Goal: Transaction & Acquisition: Purchase product/service

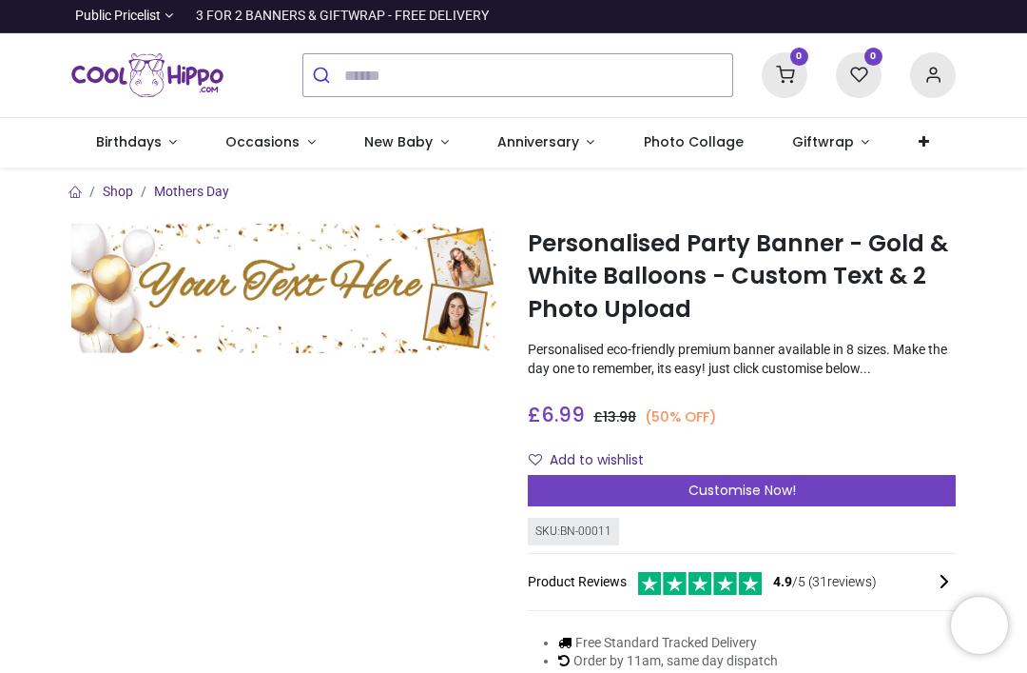
click at [285, 140] on span "Occasions" at bounding box center [262, 141] width 74 height 19
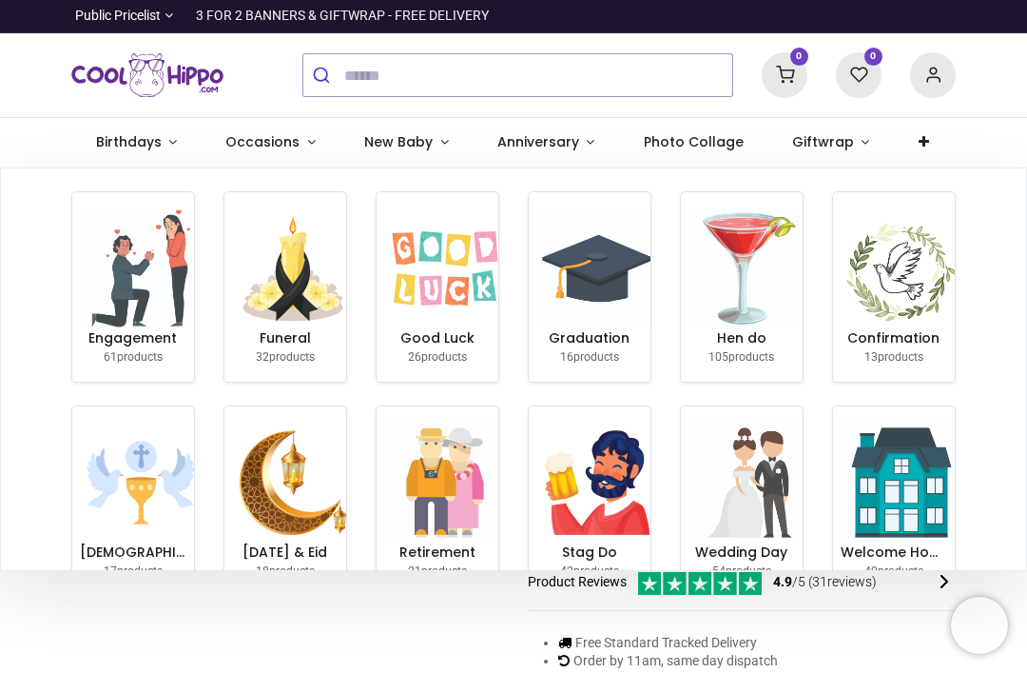
click at [457, 329] on h6 "Good Luck" at bounding box center [437, 338] width 107 height 19
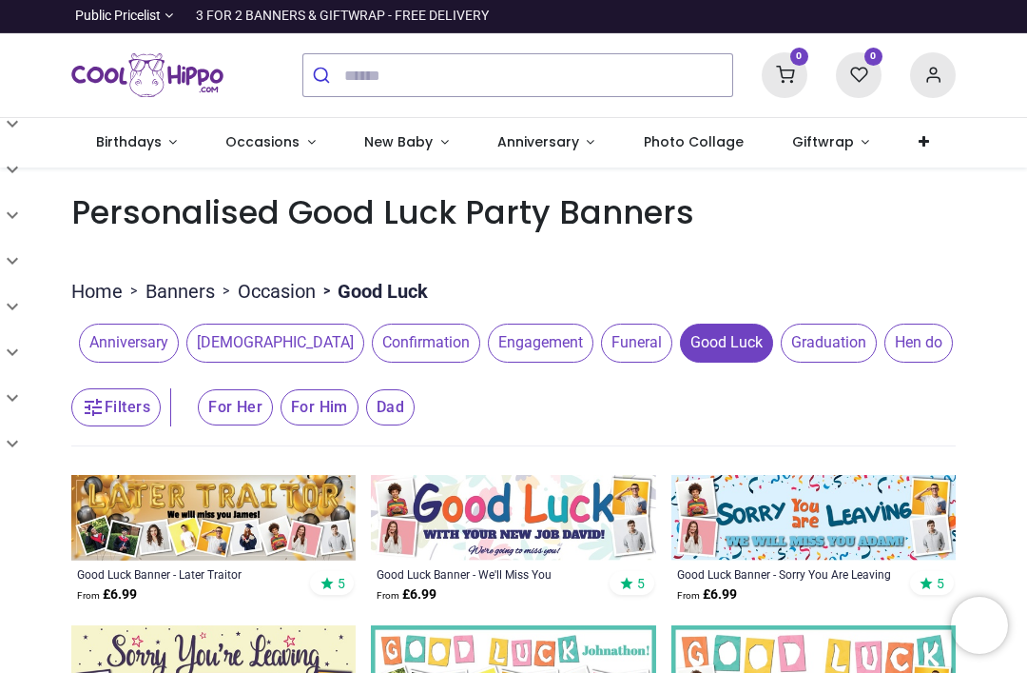
click at [263, 517] on img at bounding box center [213, 518] width 284 height 86
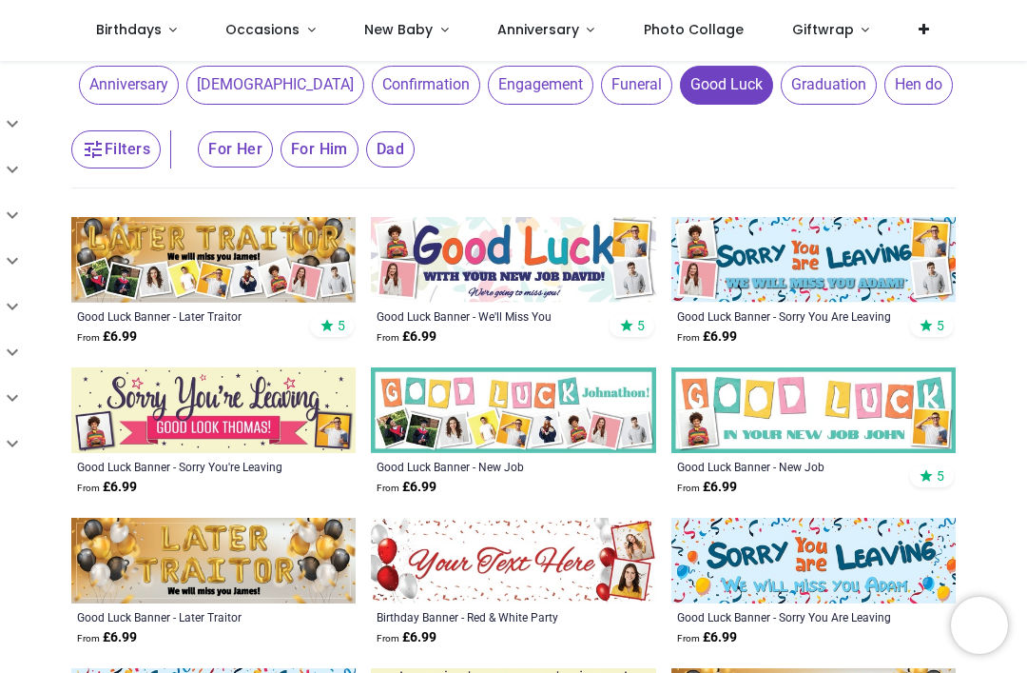
click at [887, 284] on img at bounding box center [814, 260] width 284 height 86
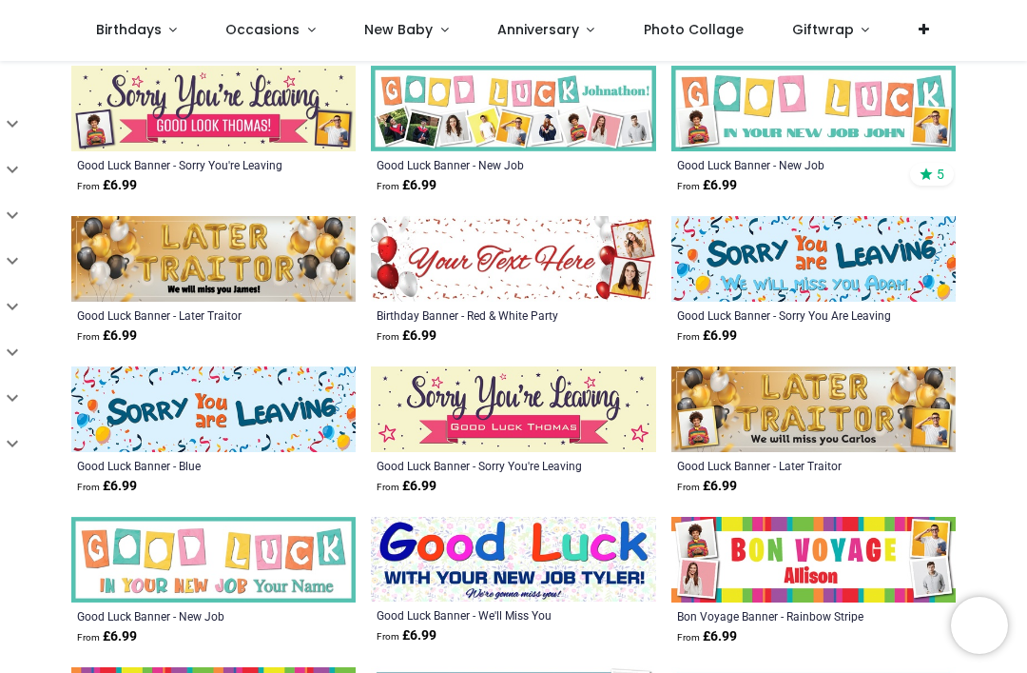
scroll to position [463, 0]
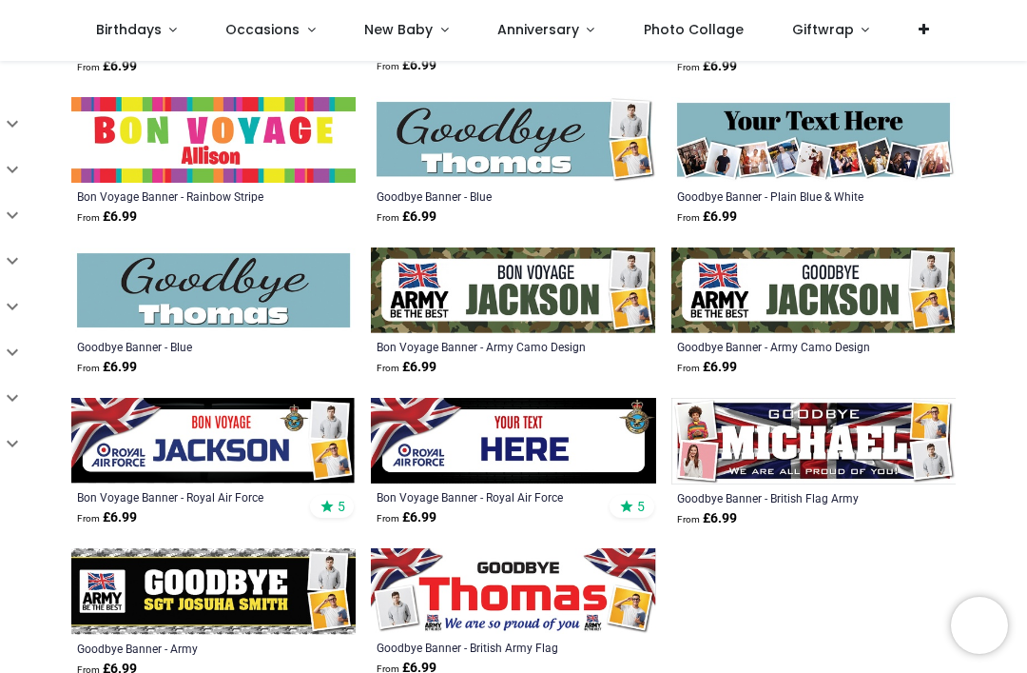
scroll to position [1024, 0]
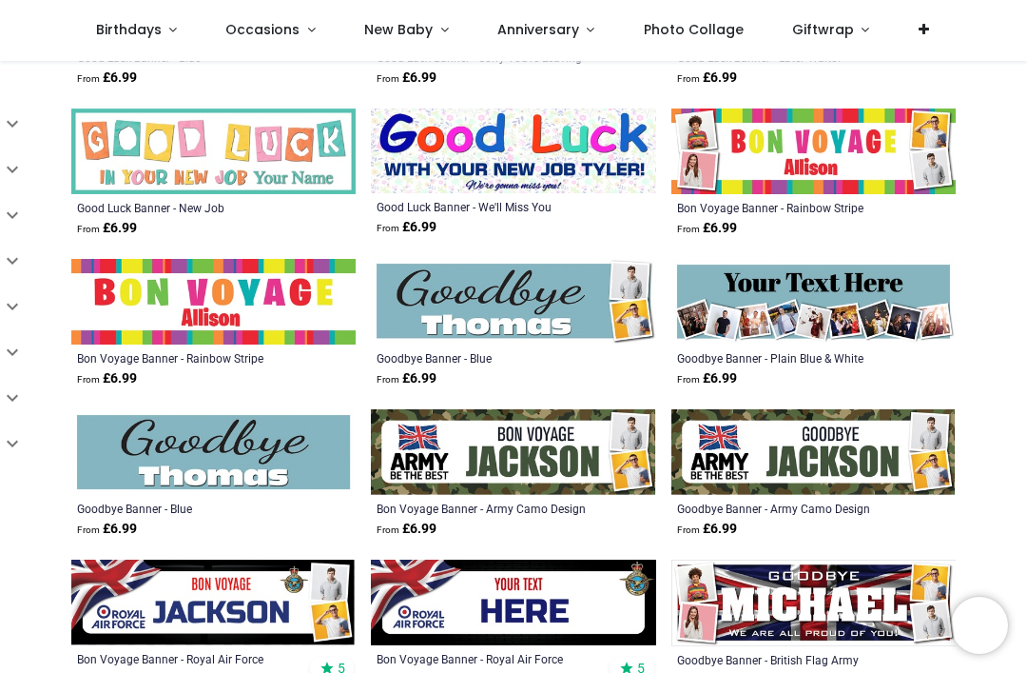
scroll to position [869, 0]
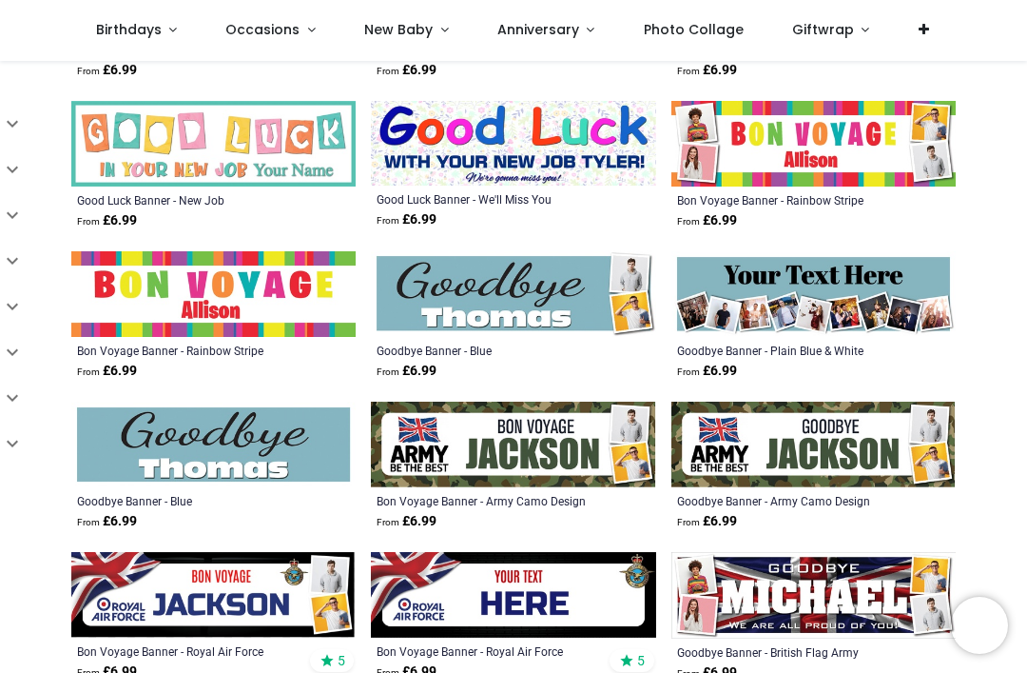
click at [1018, 358] on div "Pricelist : Public Pricelist Public Pricelist Customer Pricelist Categories 80" at bounding box center [513, 32] width 1027 height 1680
click at [845, 293] on img at bounding box center [814, 294] width 284 height 86
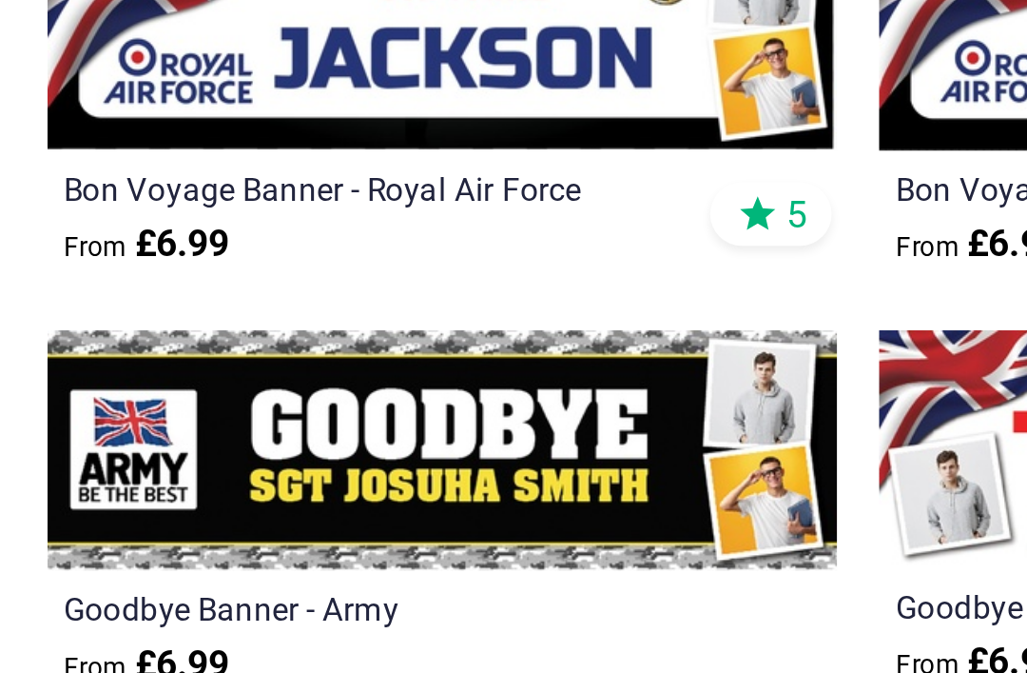
scroll to position [1091, 0]
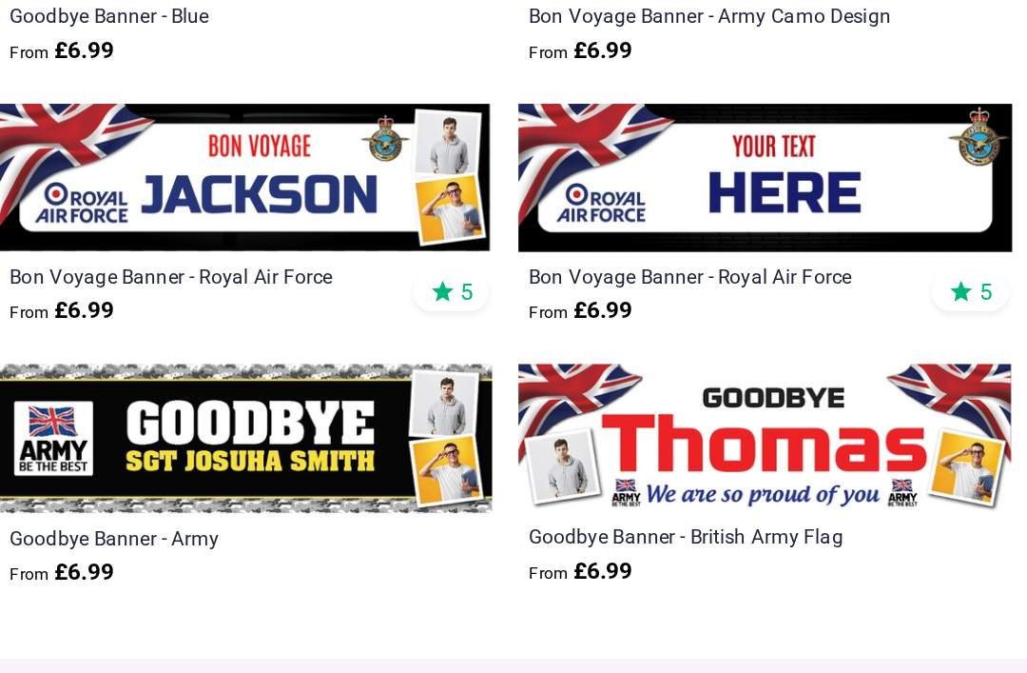
click at [458, 329] on img at bounding box center [513, 372] width 284 height 86
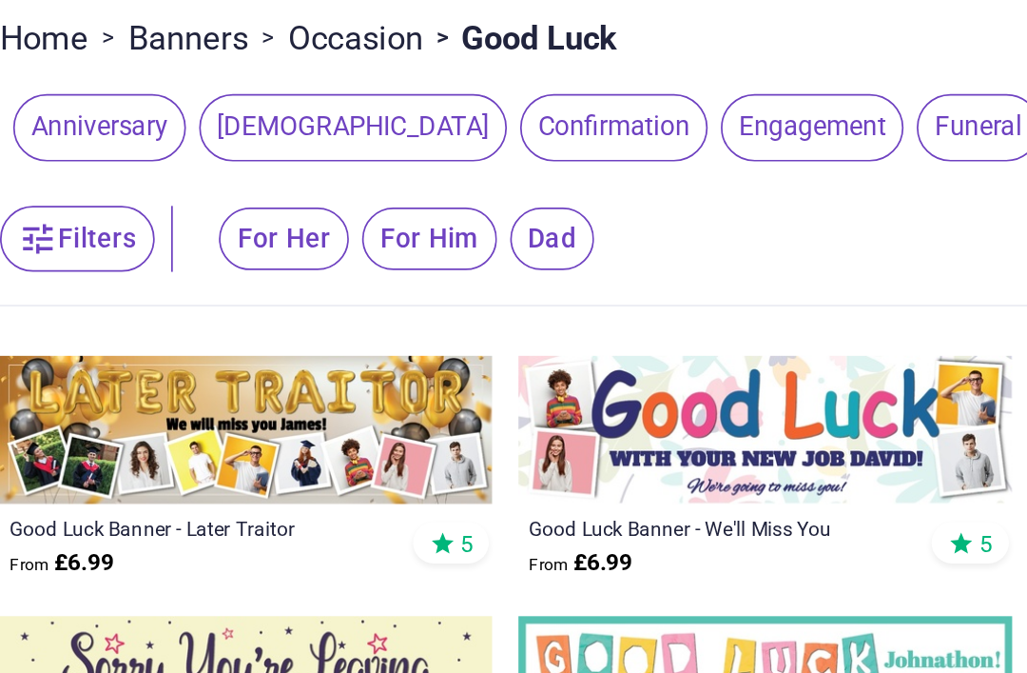
scroll to position [0, 0]
click at [471, 475] on img at bounding box center [513, 518] width 284 height 86
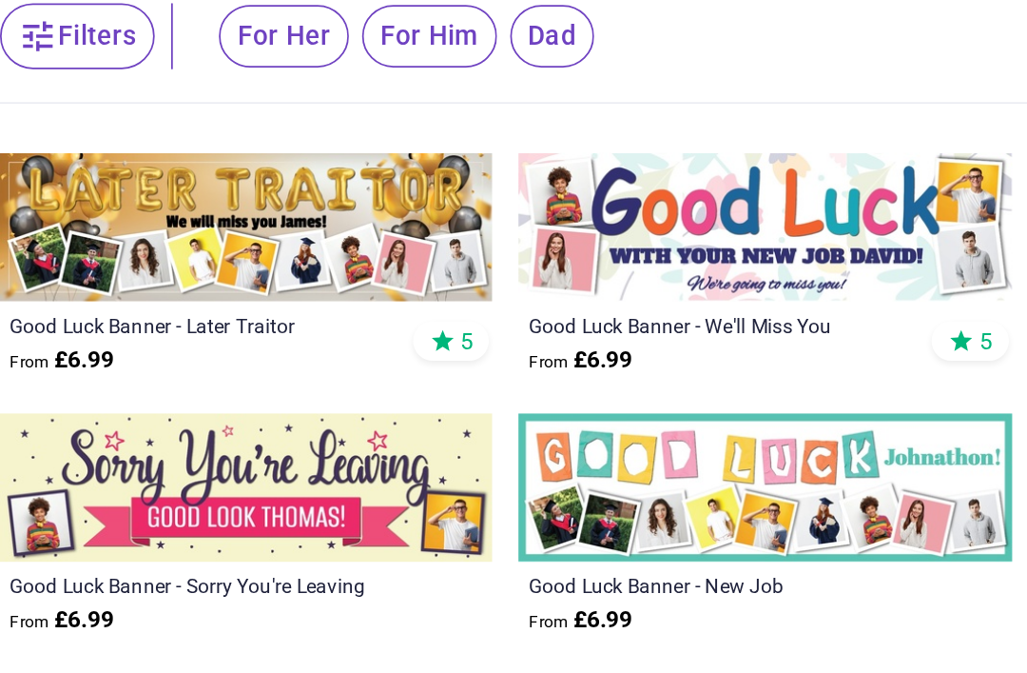
scroll to position [13, 0]
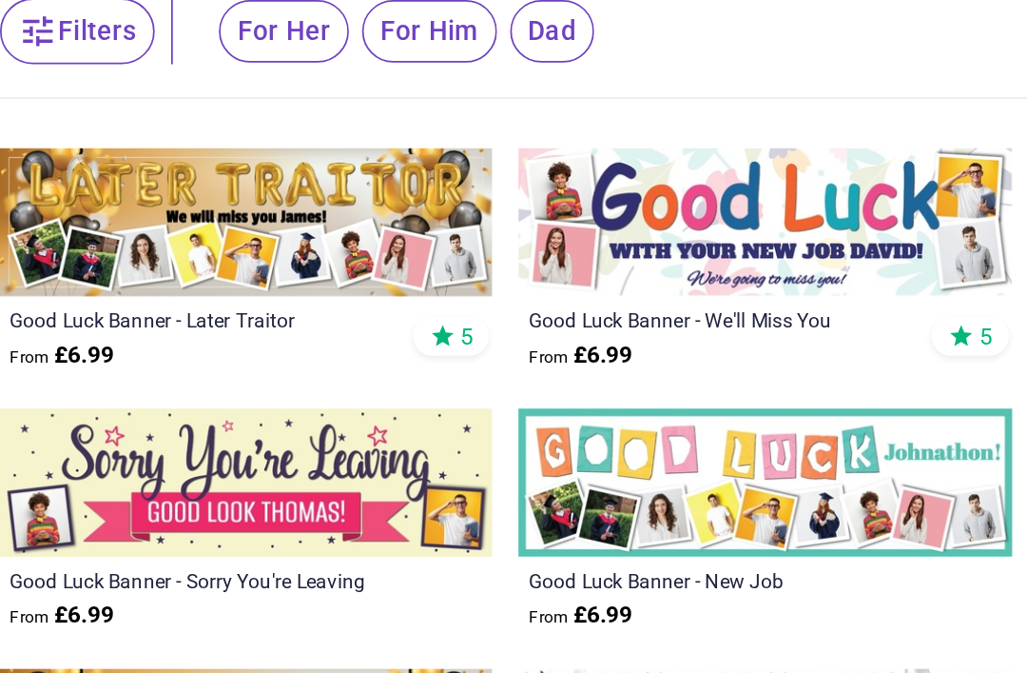
click at [538, 505] on img at bounding box center [513, 548] width 284 height 86
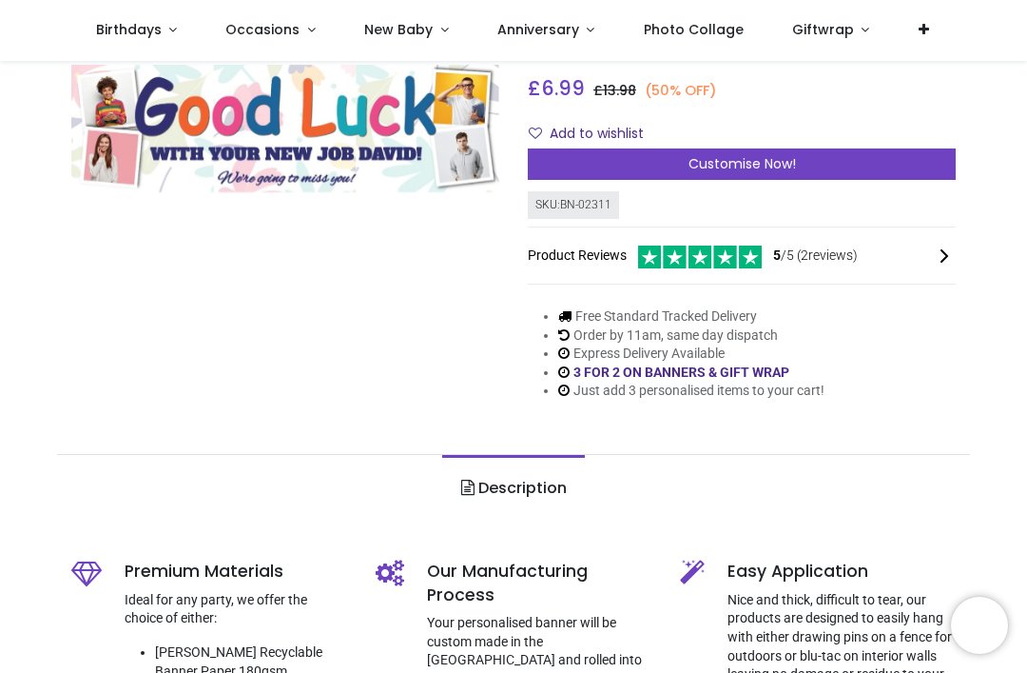
scroll to position [221, 0]
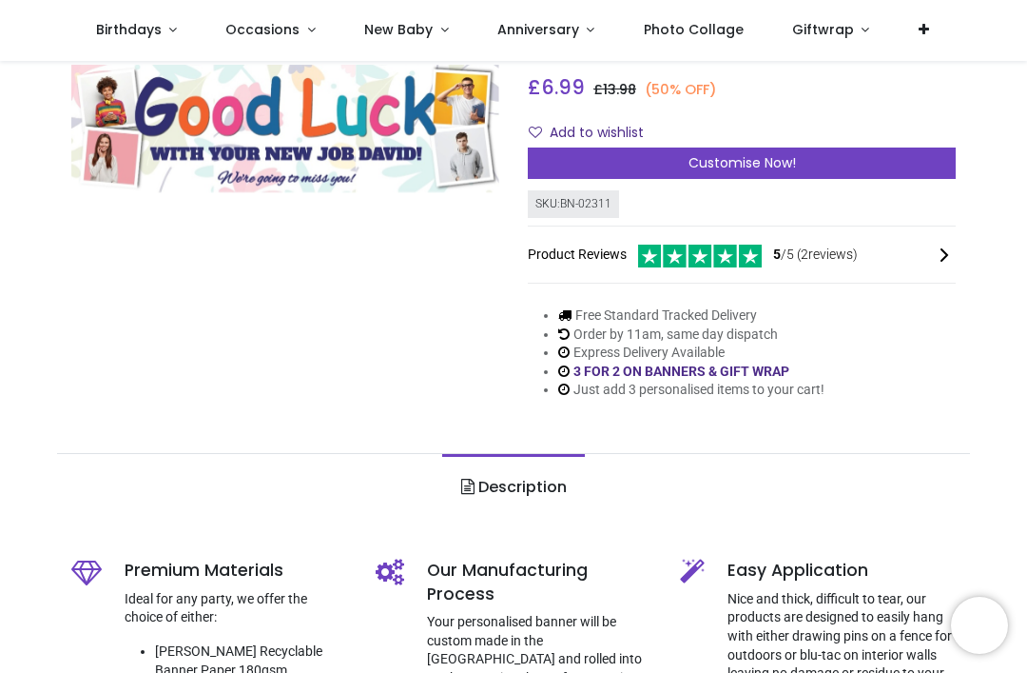
click at [798, 153] on div "Customise Now!" at bounding box center [742, 163] width 428 height 32
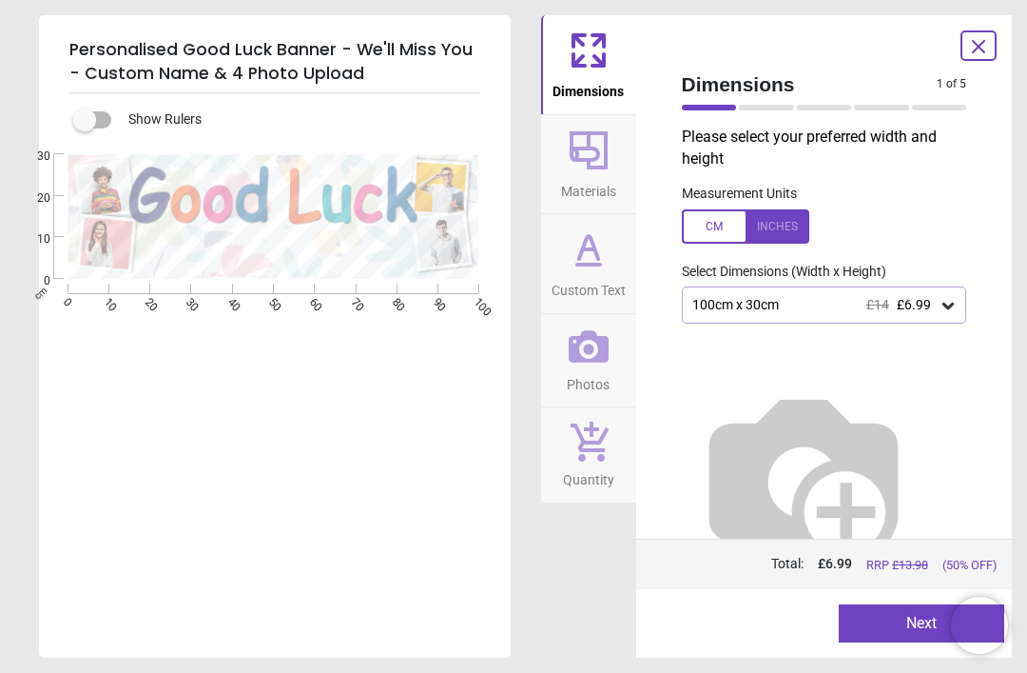
click at [942, 303] on icon at bounding box center [948, 305] width 19 height 19
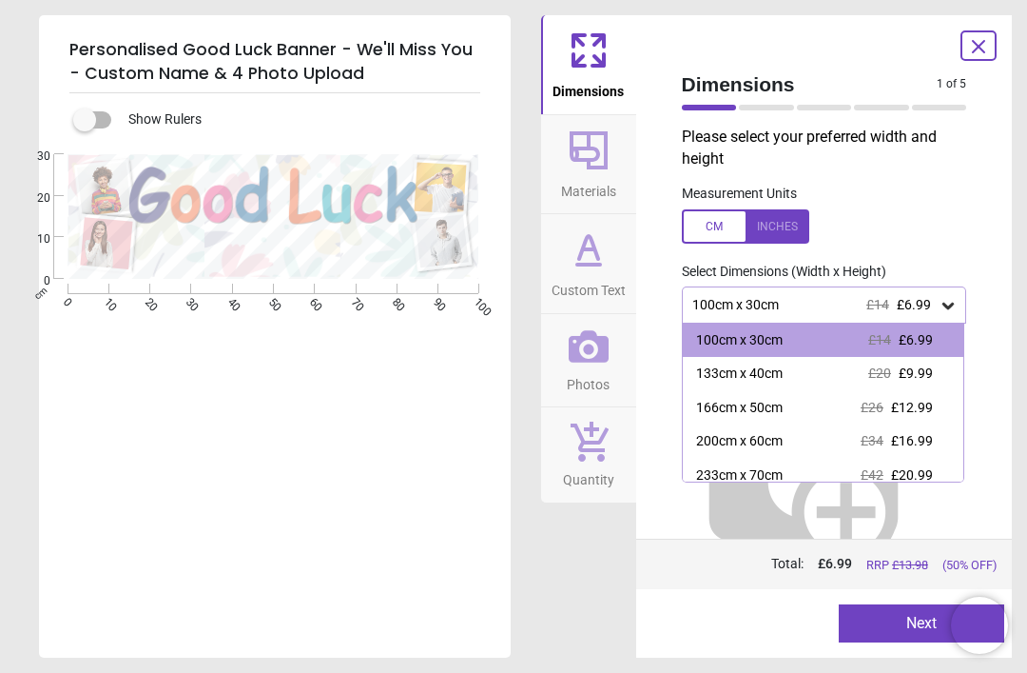
click at [764, 372] on div "133cm x 40cm" at bounding box center [739, 373] width 87 height 19
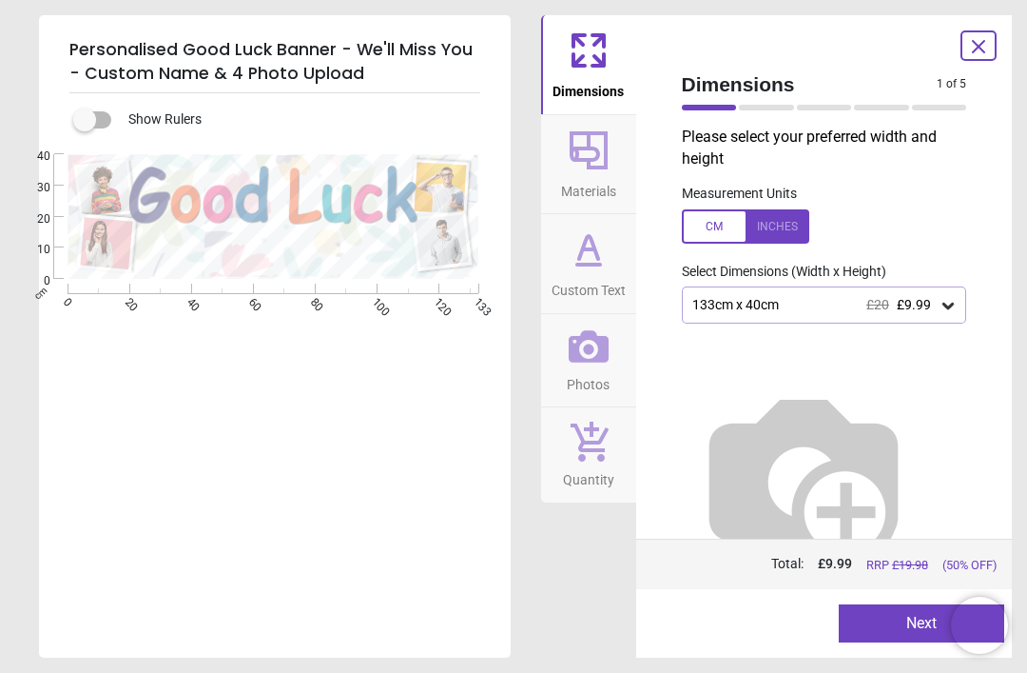
click at [901, 605] on button "Next" at bounding box center [922, 623] width 166 height 38
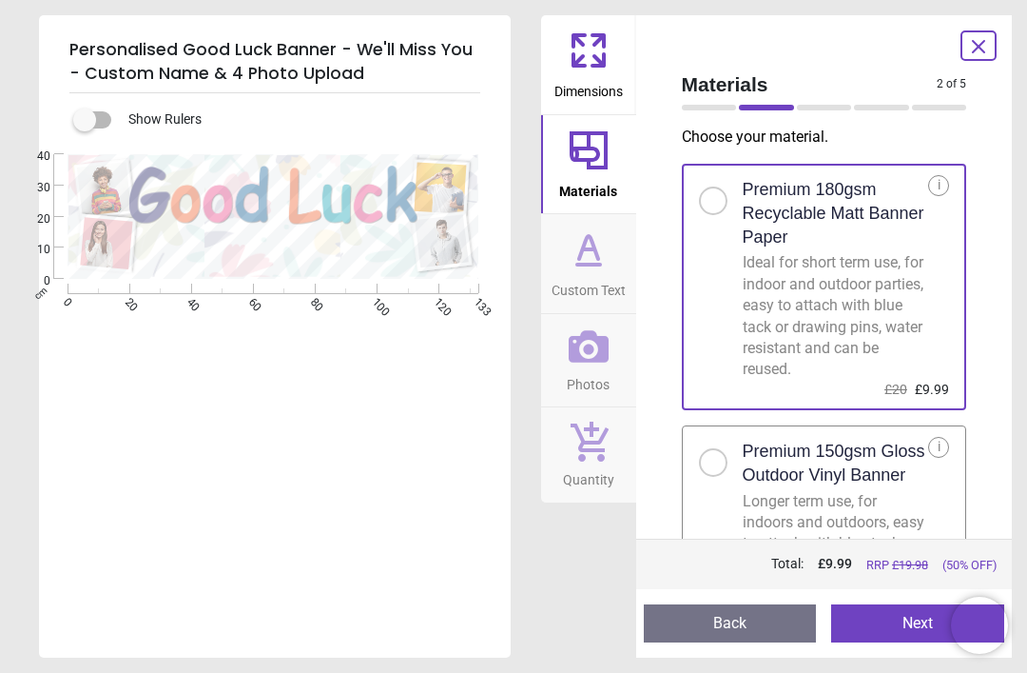
click at [910, 622] on button "Next" at bounding box center [918, 623] width 173 height 38
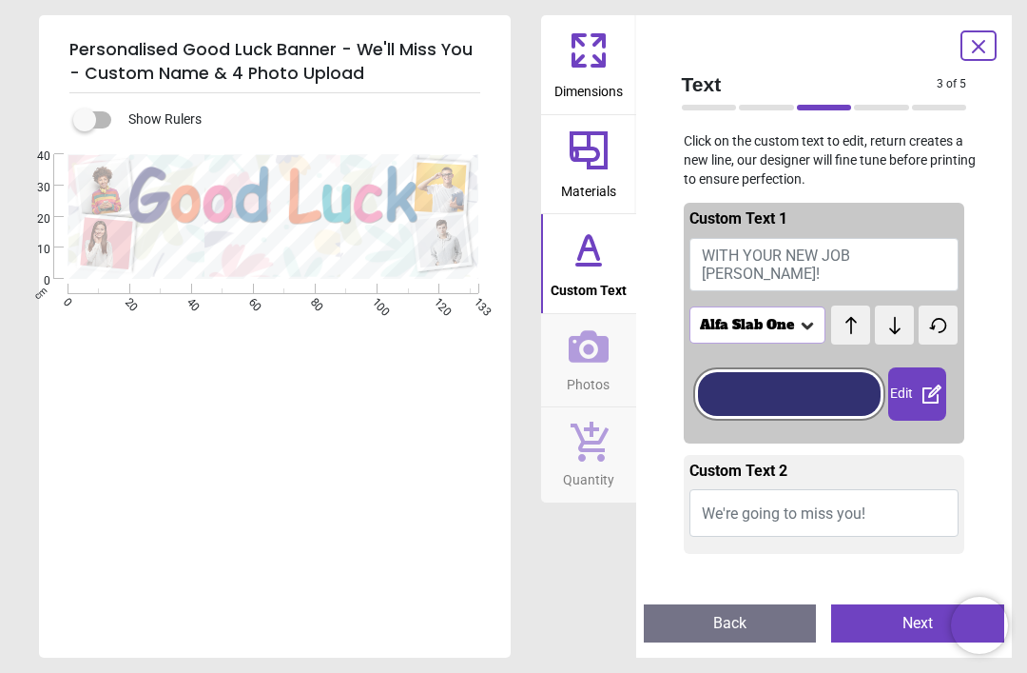
click at [736, 252] on span "WITH YOUR NEW JOB DAVID!" at bounding box center [778, 264] width 152 height 36
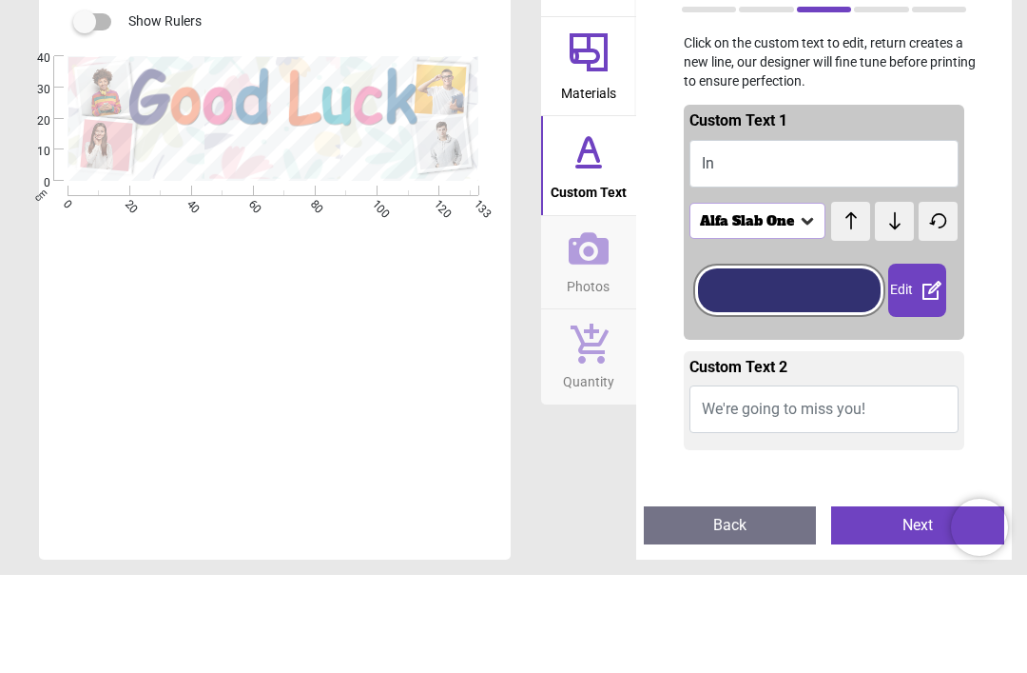
type textarea "*"
type textarea "****"
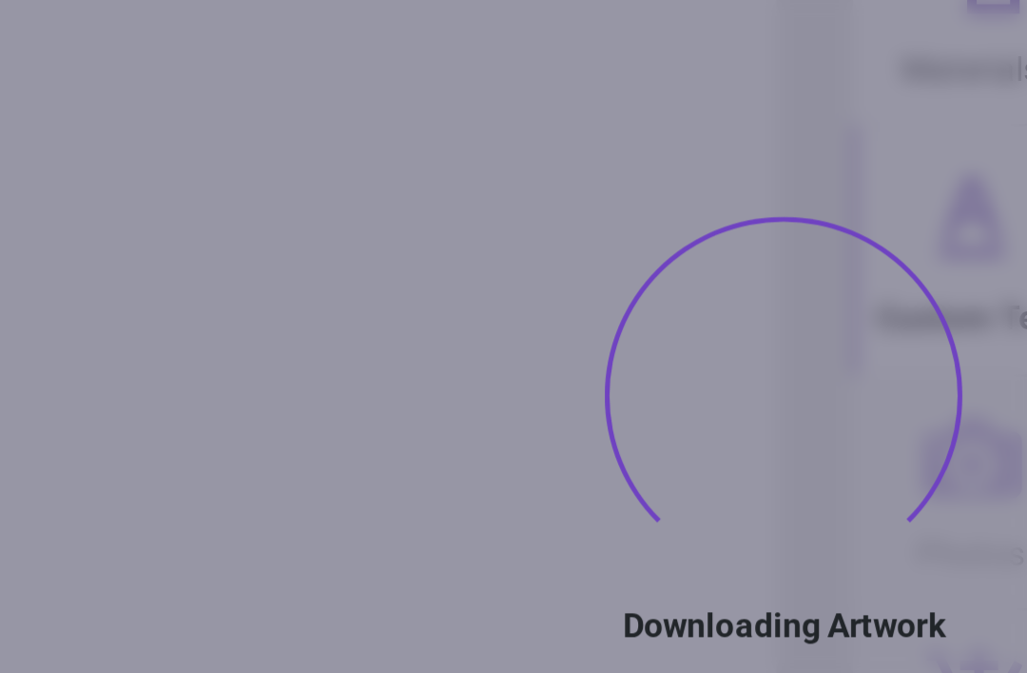
type textarea "****"
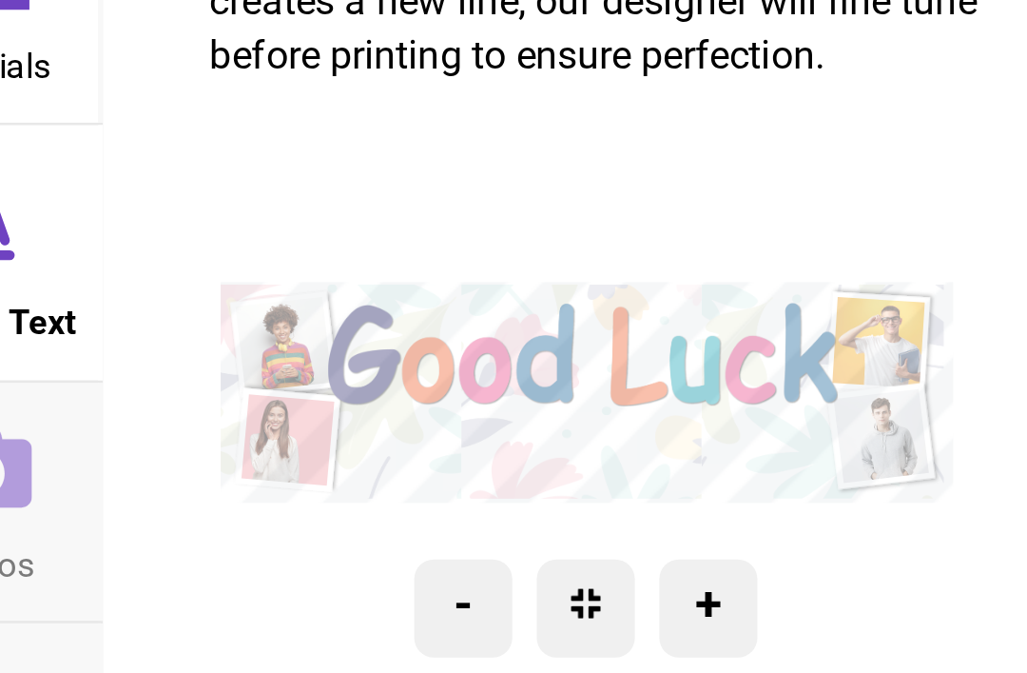
click at [682, 227] on div ".cls-1 { filter: url(#drop-shadow-2); } .cls-1, .cls-2, .cls-3, .cls-4 { fill: …" at bounding box center [824, 318] width 285 height 224
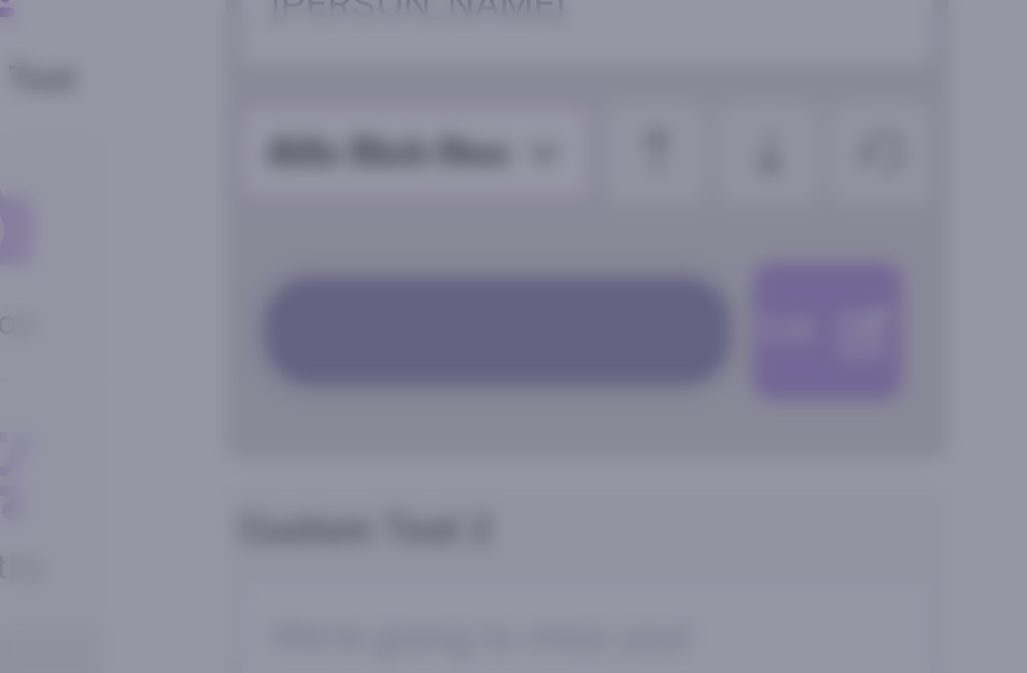
type textarea "****"
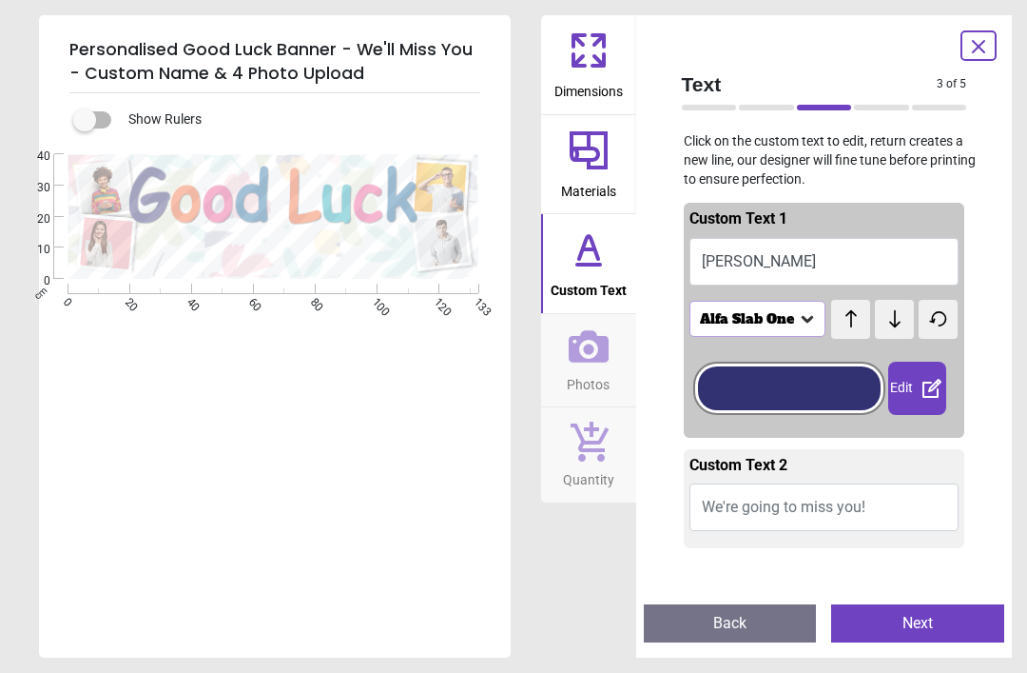
click at [988, 46] on icon at bounding box center [979, 46] width 23 height 23
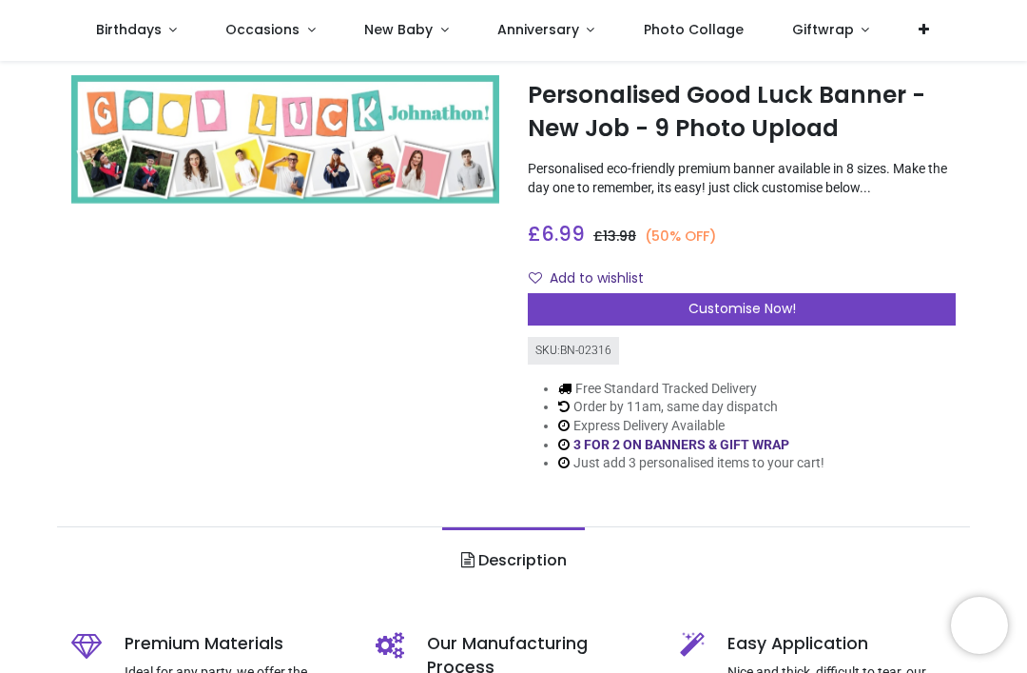
click at [850, 284] on div "Add to wishlist" at bounding box center [742, 279] width 428 height 32
click at [865, 301] on div "Customise Now!" at bounding box center [742, 309] width 428 height 32
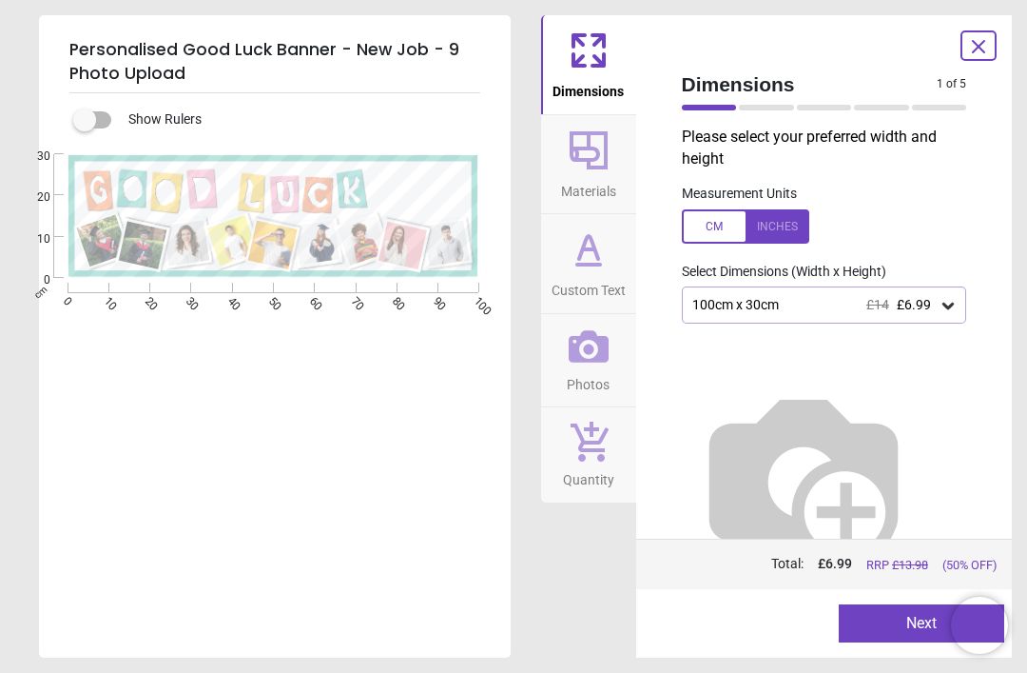
click at [944, 303] on icon at bounding box center [948, 306] width 11 height 7
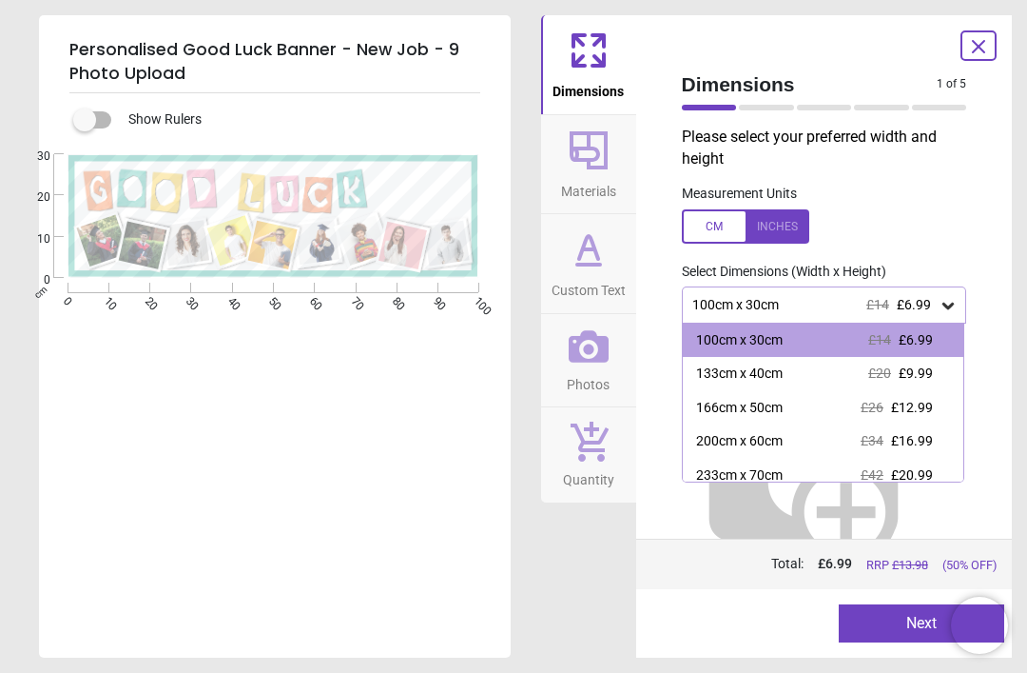
click at [781, 376] on div "133cm x 40cm" at bounding box center [739, 373] width 87 height 19
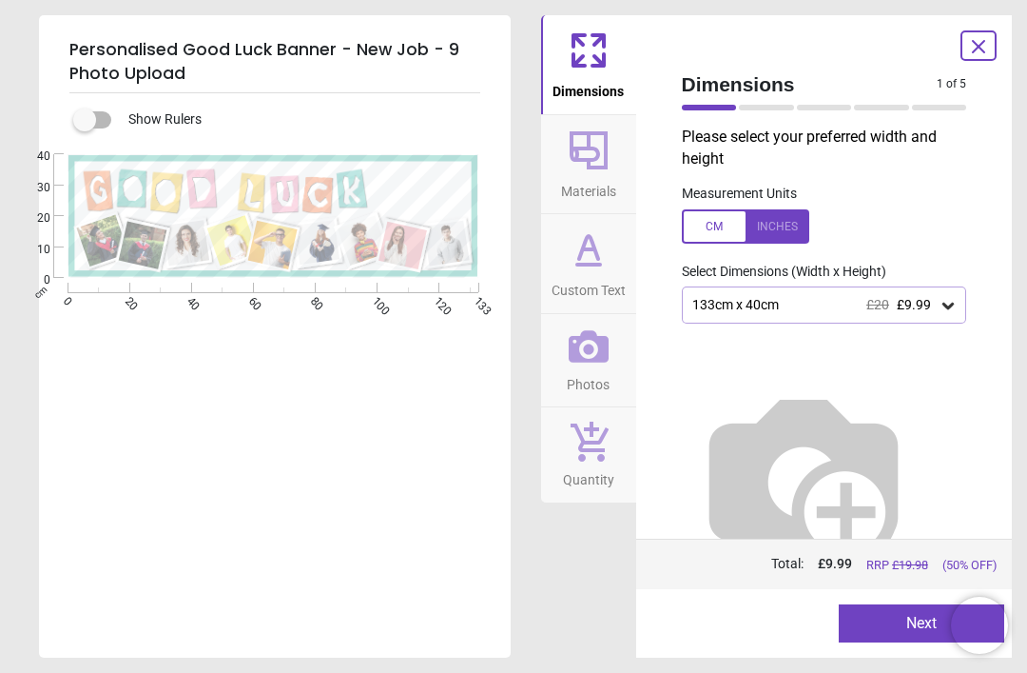
click at [930, 628] on button "Next" at bounding box center [922, 623] width 166 height 38
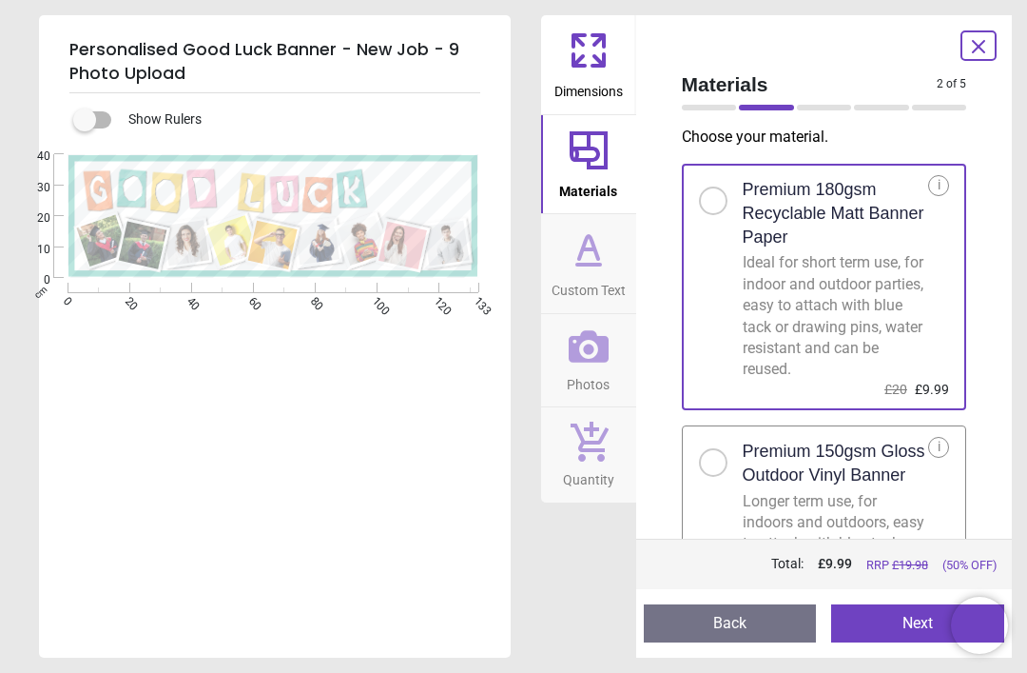
click at [726, 453] on div at bounding box center [713, 462] width 29 height 29
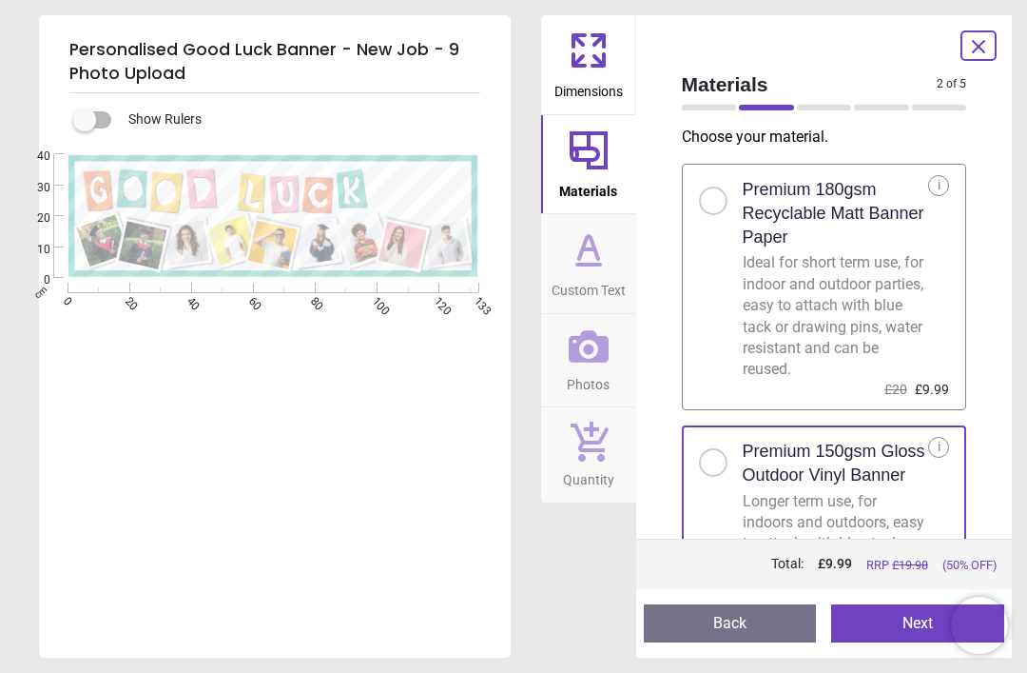
click at [1025, 407] on div "Personalised Good Luck Banner - New Job - 9 Photo Upload Show Rulers .cls-1 { f…" at bounding box center [513, 336] width 1027 height 673
click at [726, 201] on div at bounding box center [713, 200] width 29 height 29
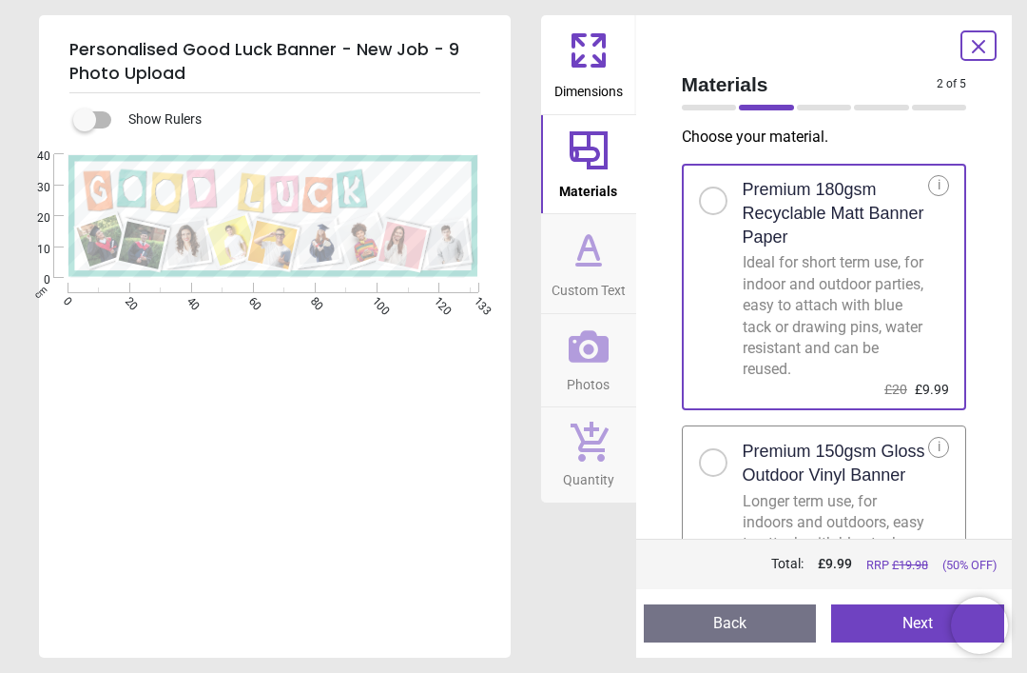
click at [918, 632] on button "Next" at bounding box center [918, 623] width 173 height 38
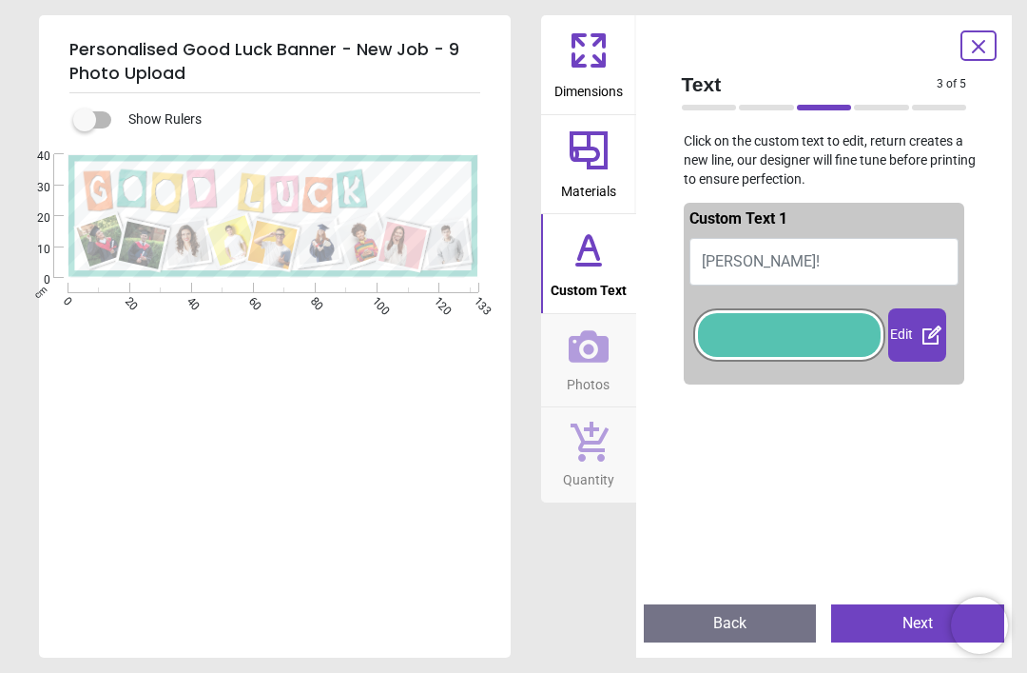
click at [706, 264] on span "[PERSON_NAME]!" at bounding box center [761, 261] width 118 height 18
type textarea "****"
